Goal: Find specific page/section: Find specific page/section

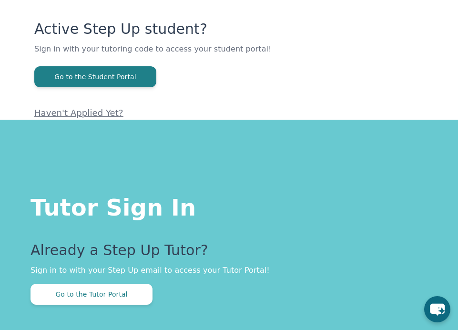
scroll to position [166, 0]
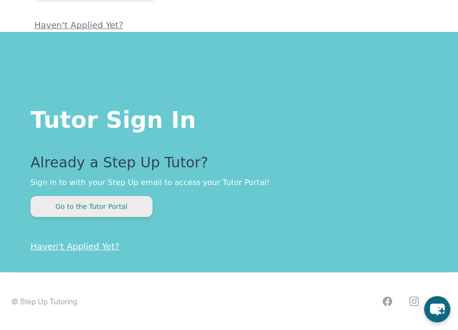
click at [122, 211] on button "Go to the Tutor Portal" at bounding box center [92, 206] width 122 height 21
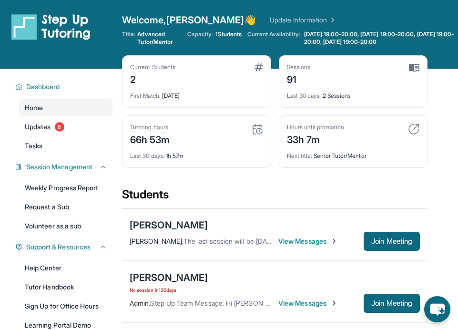
click at [261, 131] on img at bounding box center [257, 128] width 11 height 11
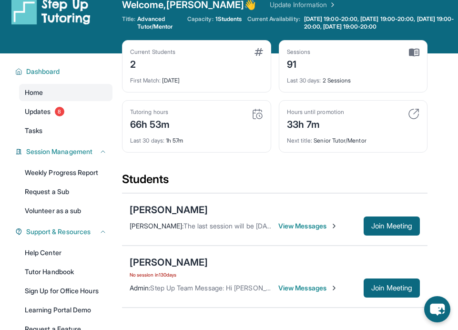
scroll to position [17, 0]
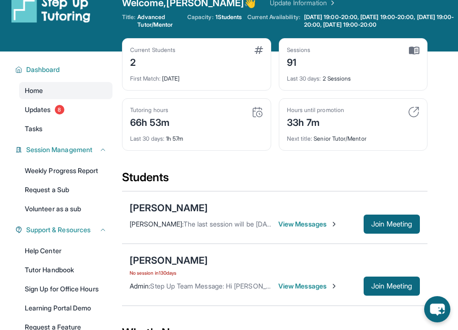
click at [412, 51] on img at bounding box center [414, 50] width 10 height 9
drag, startPoint x: 335, startPoint y: 78, endPoint x: 301, endPoint y: 76, distance: 33.9
click at [301, 76] on div "Last 30 days : 2 Sessions" at bounding box center [353, 75] width 133 height 13
click at [336, 74] on div "Last 30 days : 2 Sessions" at bounding box center [353, 75] width 133 height 13
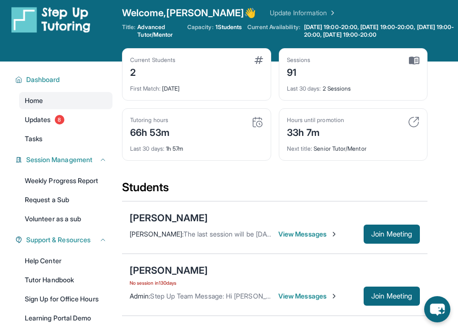
scroll to position [0, 0]
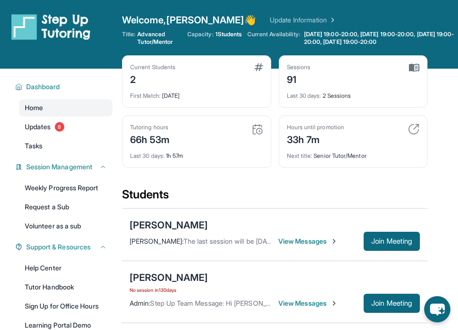
click at [260, 67] on img at bounding box center [258, 67] width 9 height 8
click at [73, 88] on button "Dashboard" at bounding box center [64, 87] width 84 height 10
